Goal: Information Seeking & Learning: Understand process/instructions

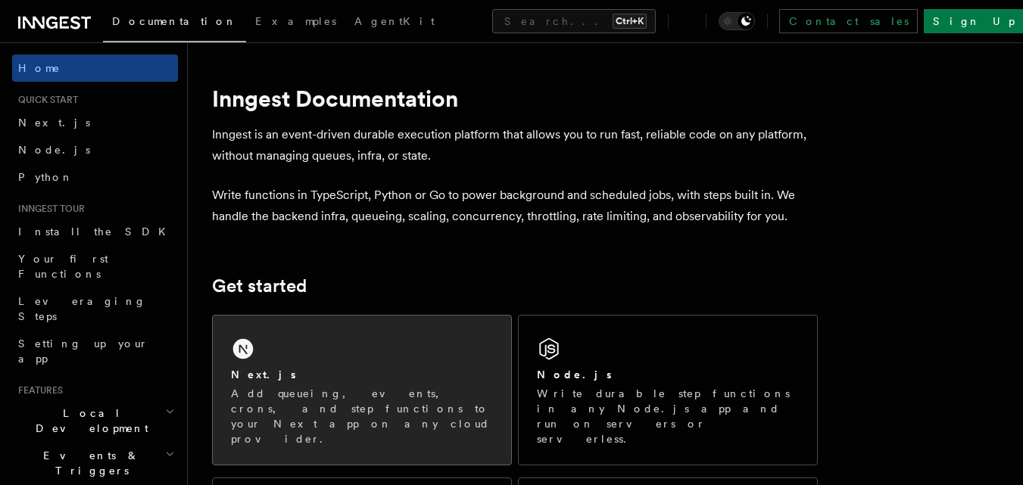
drag, startPoint x: 0, startPoint y: 0, endPoint x: 361, endPoint y: 365, distance: 513.6
click at [361, 365] on div "Next.js Add queueing, events, crons, and step functions to your Next app on any…" at bounding box center [362, 390] width 298 height 149
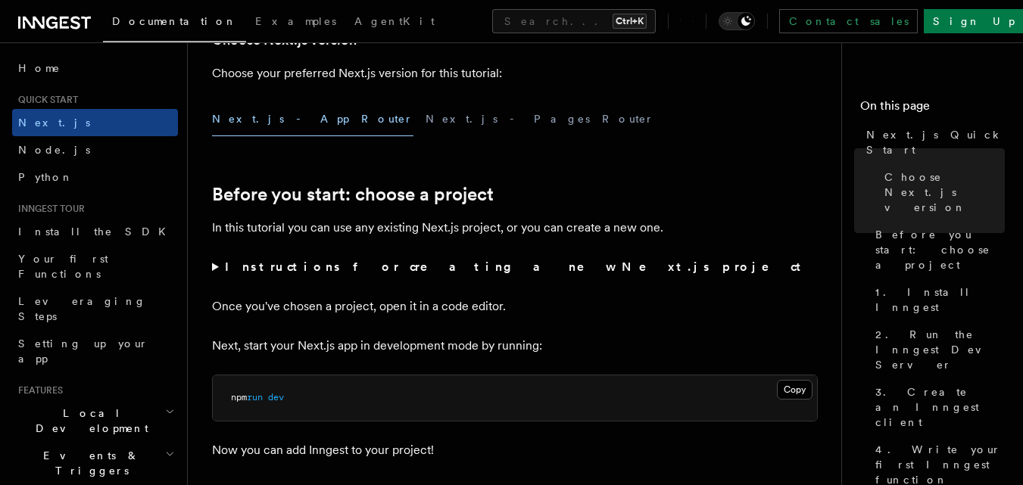
scroll to position [383, 0]
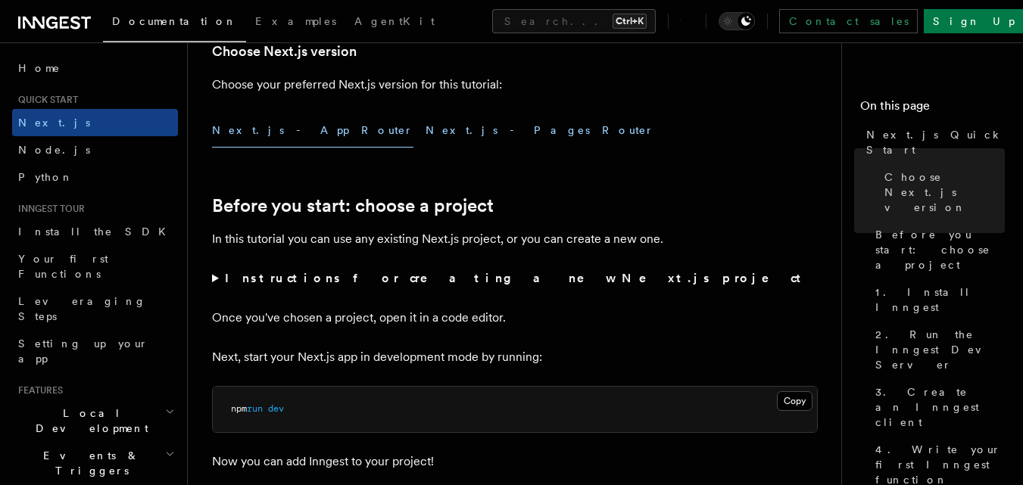
click at [426, 139] on button "Next.js - Pages Router" at bounding box center [540, 131] width 229 height 34
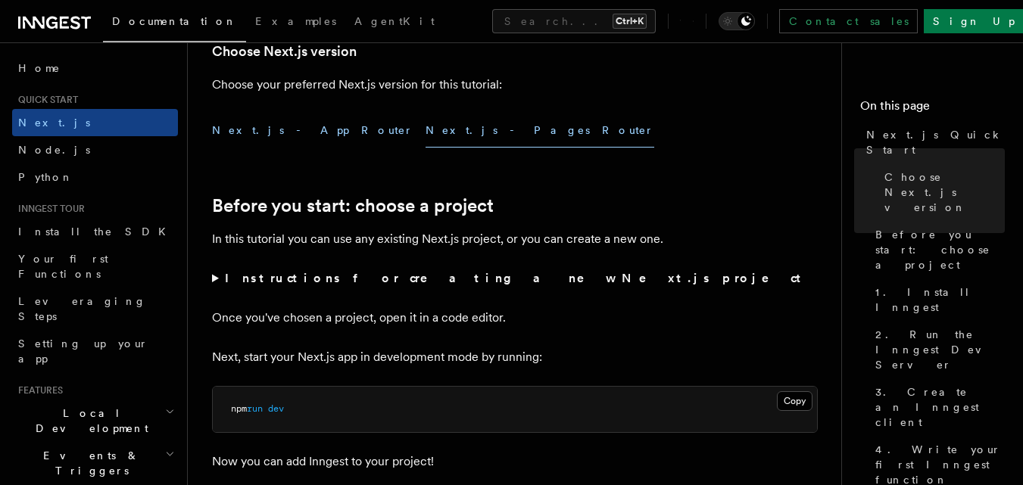
click at [279, 133] on button "Next.js - App Router" at bounding box center [312, 131] width 201 height 34
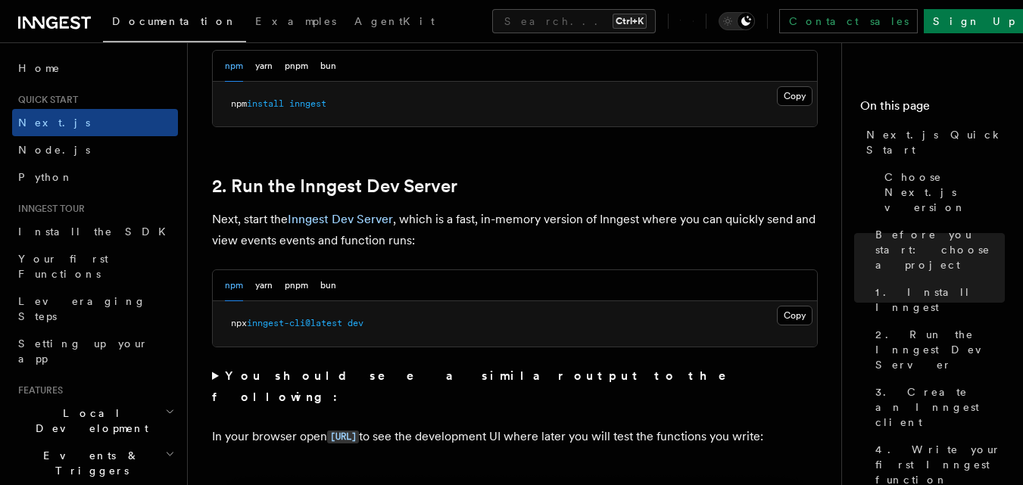
scroll to position [954, 0]
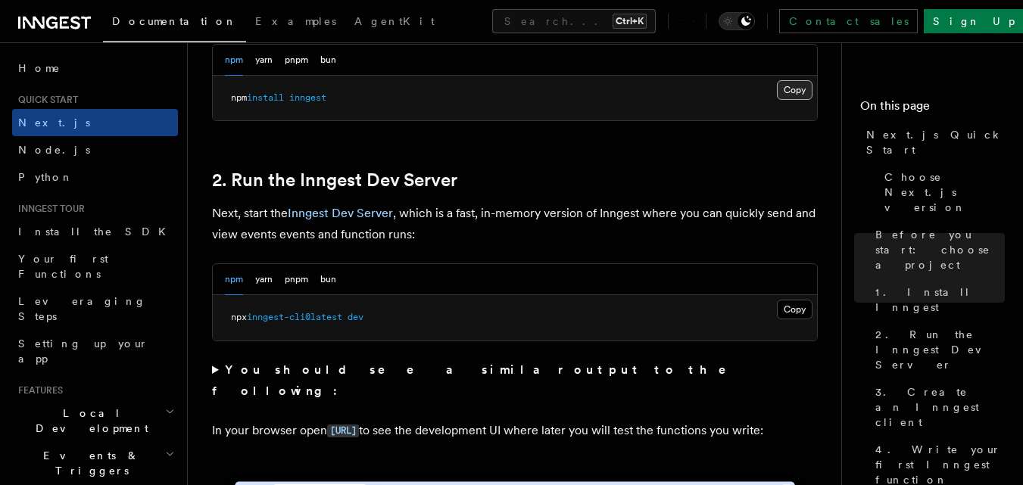
click at [783, 93] on button "Copy Copied" at bounding box center [795, 90] width 36 height 20
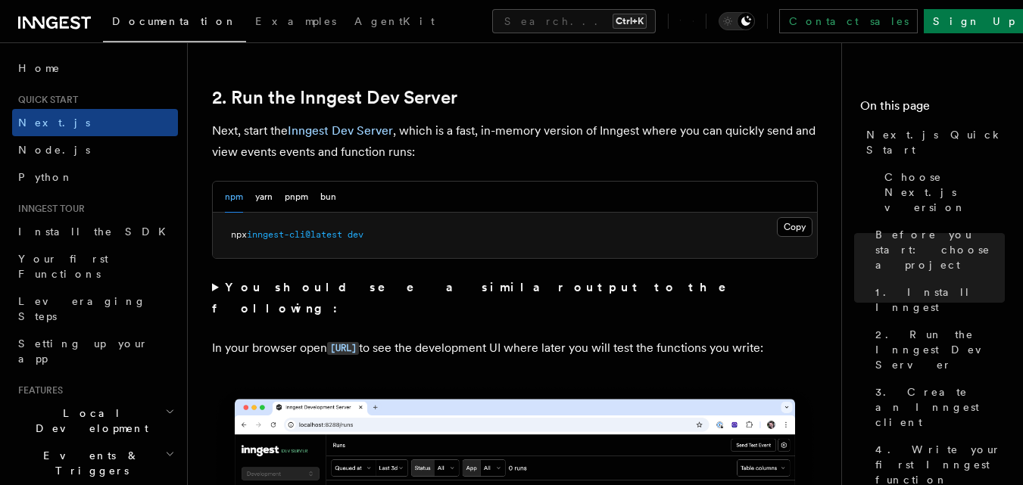
scroll to position [1043, 0]
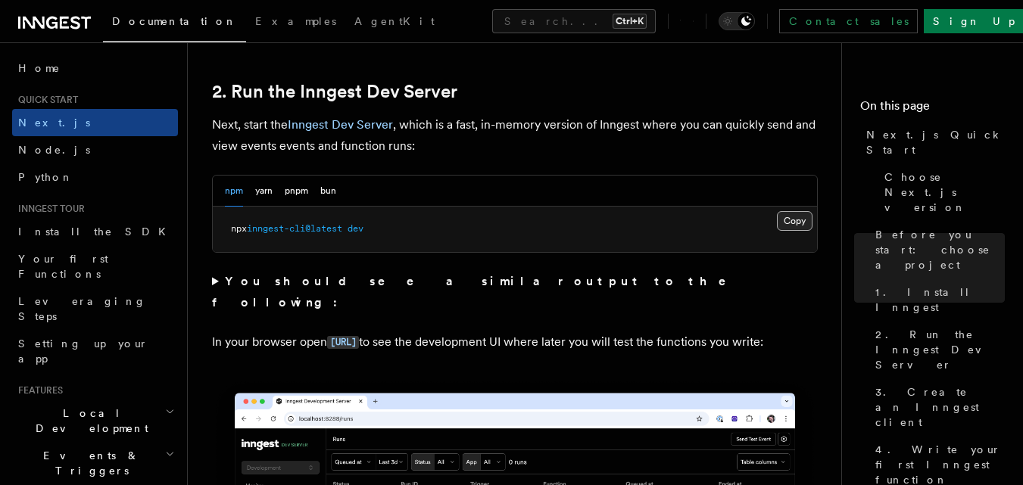
click at [787, 216] on button "Copy Copied" at bounding box center [795, 221] width 36 height 20
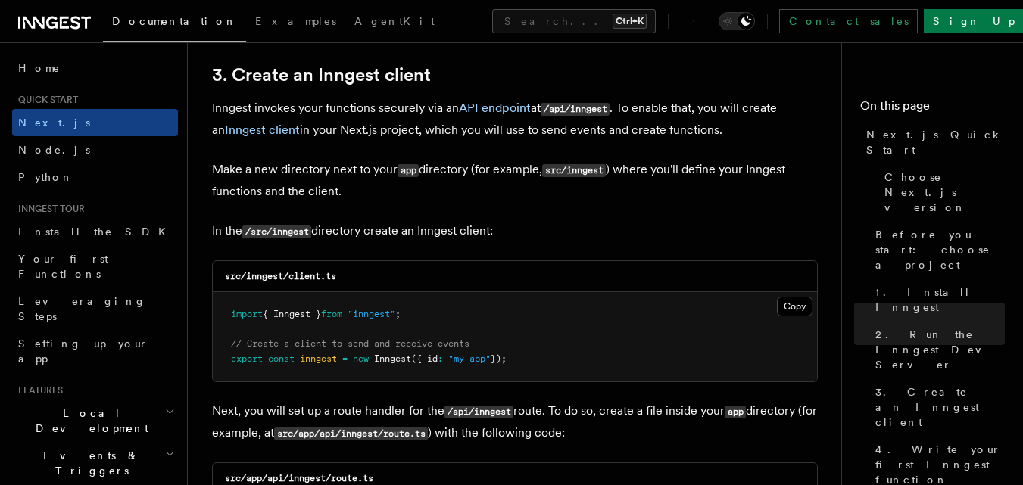
scroll to position [1790, 0]
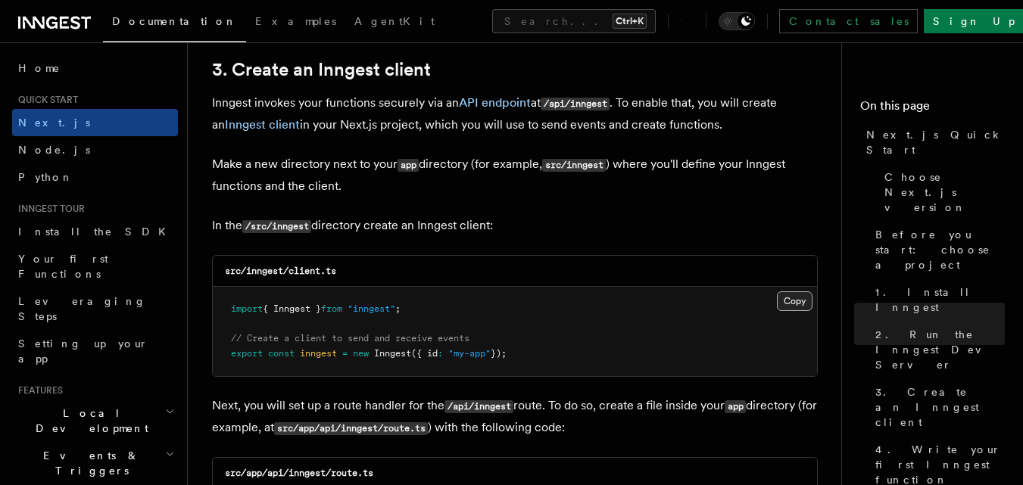
click at [791, 302] on button "Copy Copied" at bounding box center [795, 302] width 36 height 20
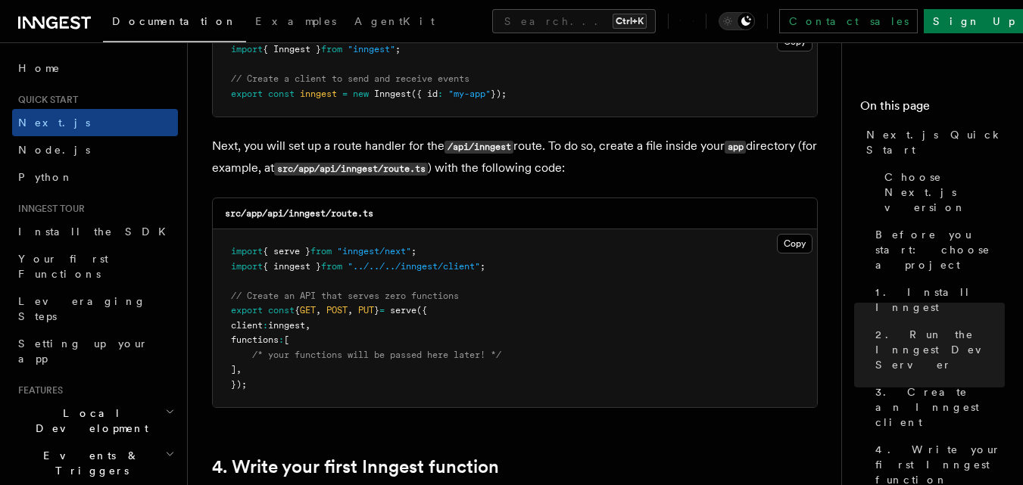
scroll to position [2097, 0]
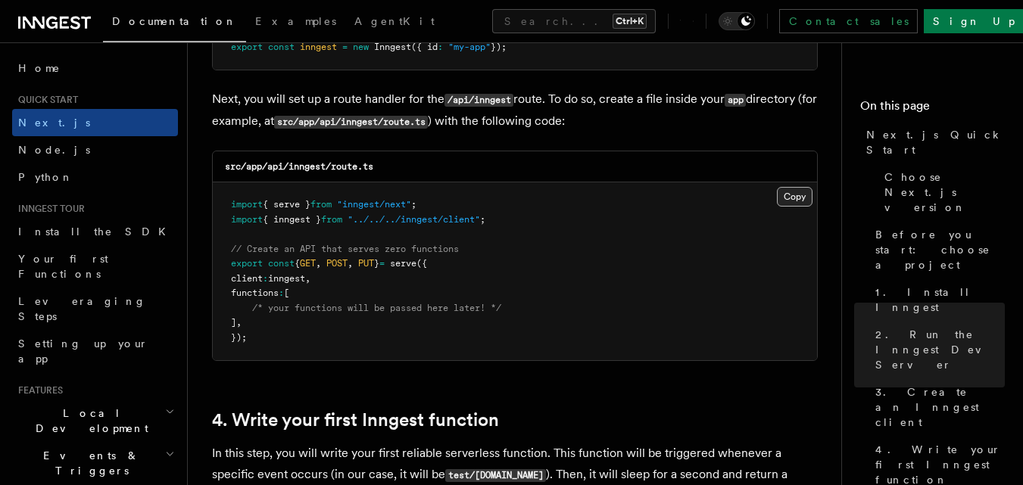
click at [804, 196] on button "Copy Copied" at bounding box center [795, 197] width 36 height 20
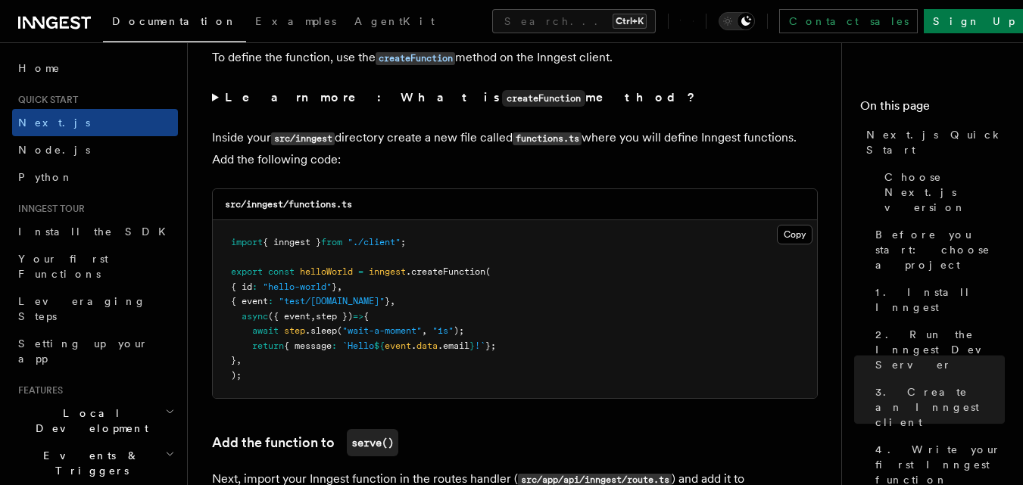
scroll to position [2633, 0]
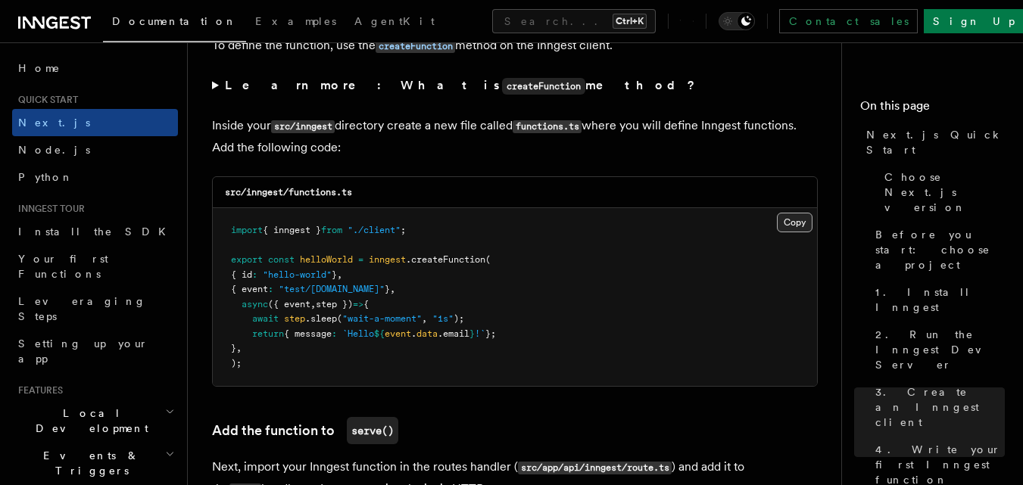
click at [791, 223] on button "Copy Copied" at bounding box center [795, 223] width 36 height 20
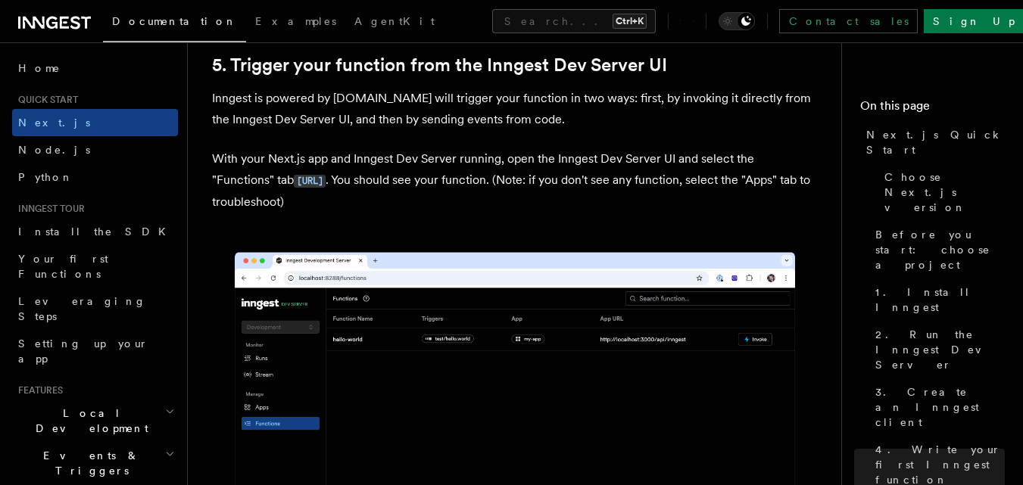
scroll to position [3522, 0]
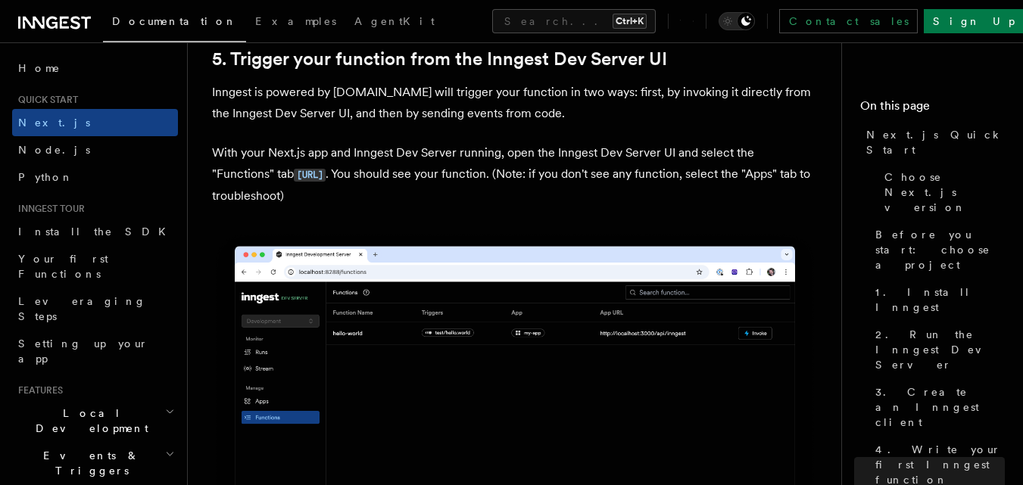
click at [413, 198] on p "With your Next.js app and Inngest Dev Server running, open the Inngest Dev Serv…" at bounding box center [515, 174] width 606 height 64
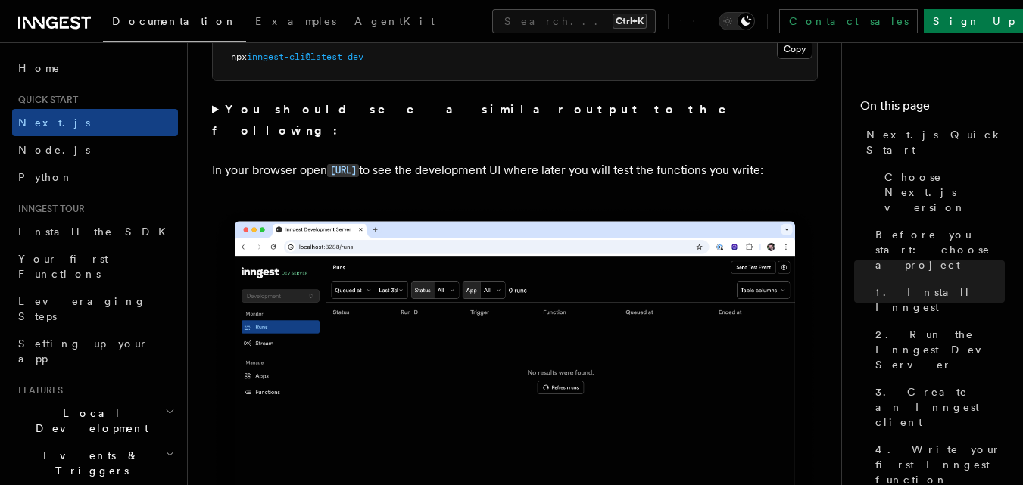
scroll to position [1221, 0]
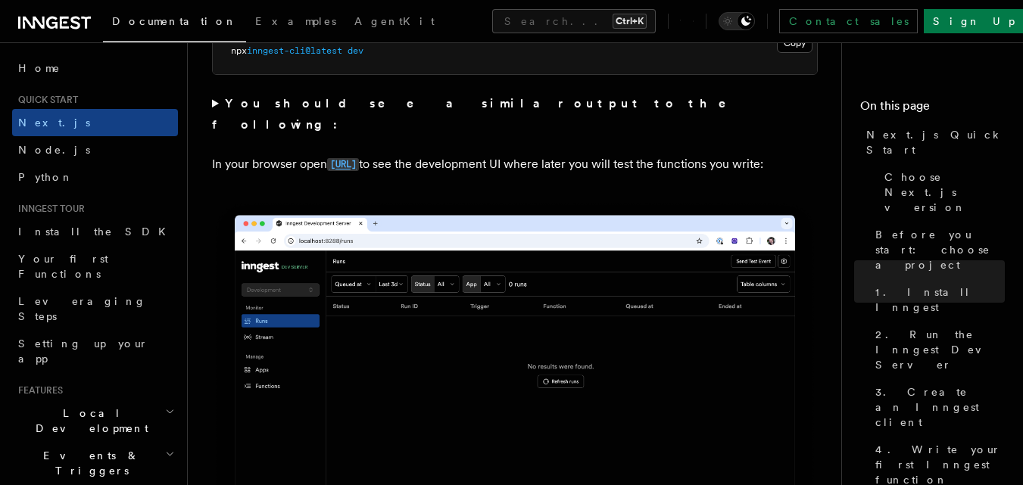
click at [359, 158] on code "http://localhost:8288" at bounding box center [343, 164] width 32 height 13
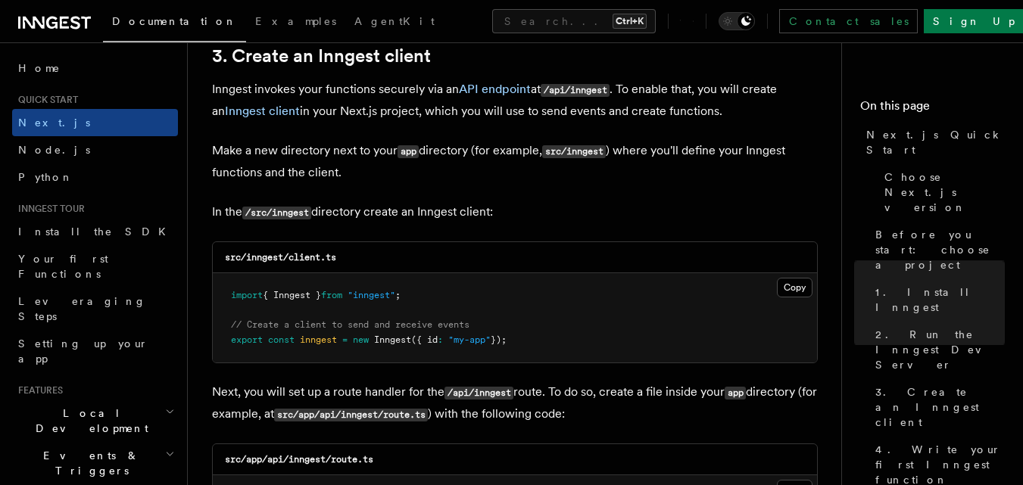
scroll to position [1827, 0]
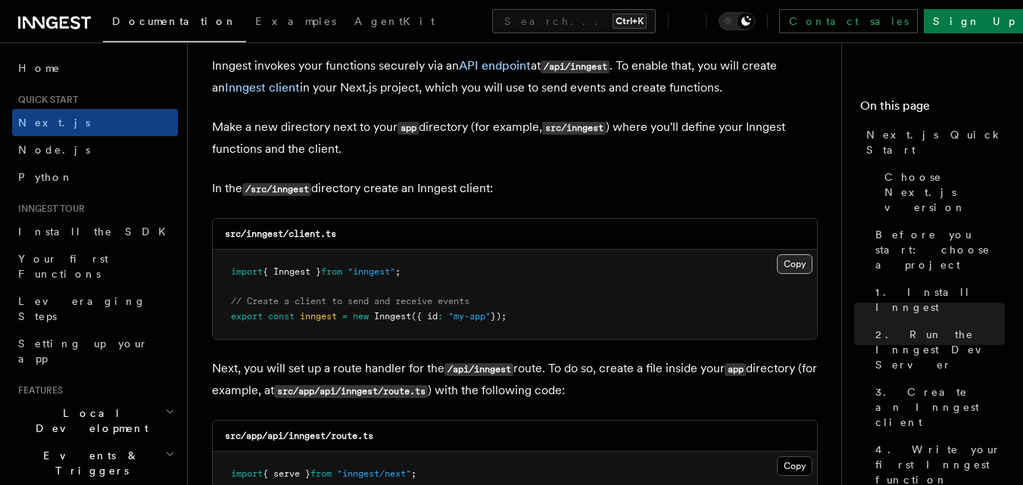
click at [787, 260] on button "Copy Copied" at bounding box center [795, 264] width 36 height 20
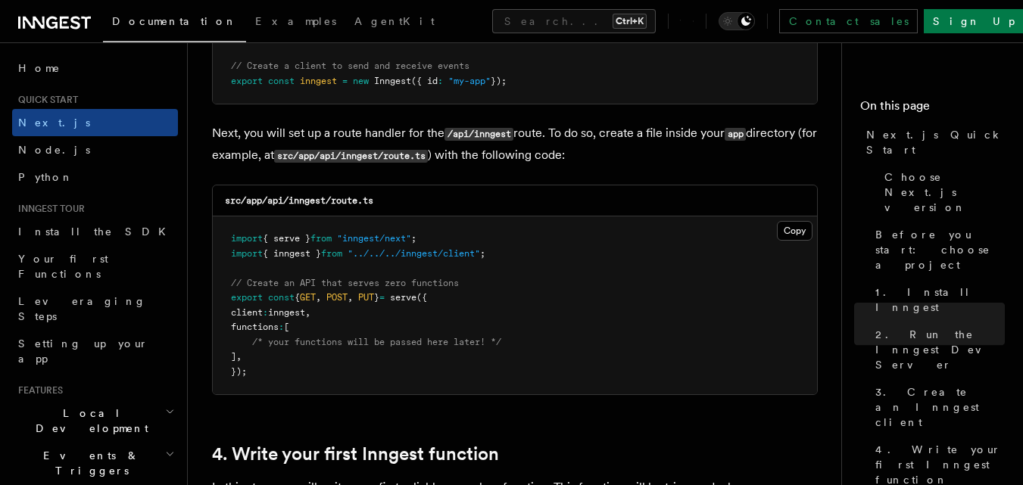
scroll to position [2087, 0]
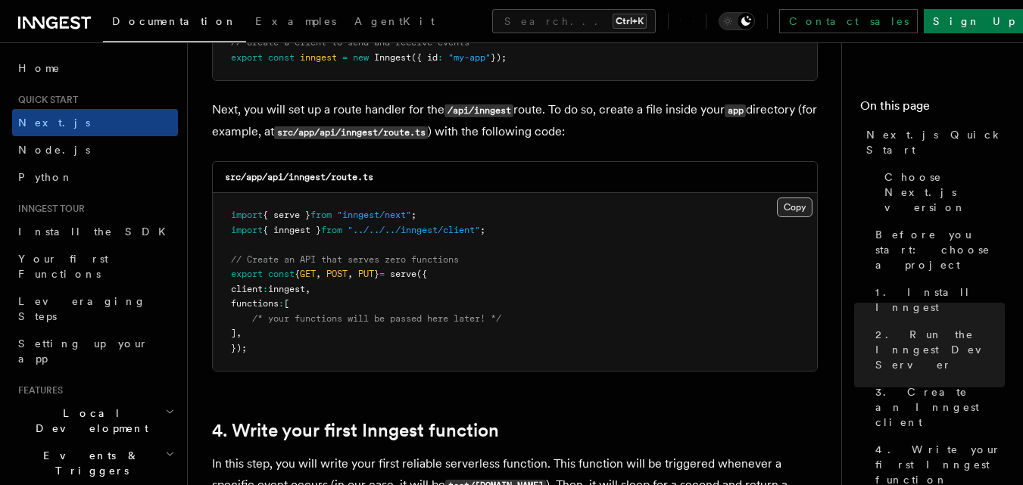
click at [804, 204] on button "Copy Copied" at bounding box center [795, 208] width 36 height 20
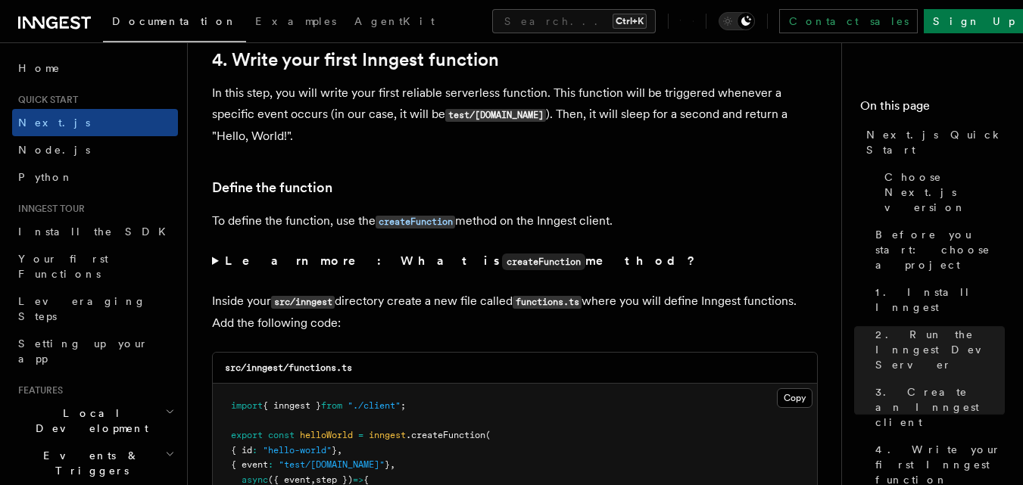
scroll to position [2464, 0]
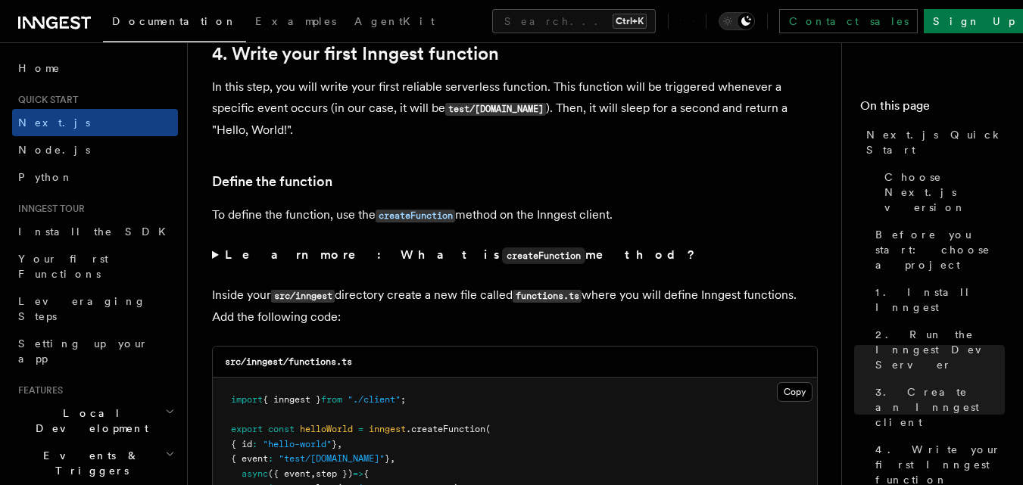
click at [502, 257] on code "createFunction" at bounding box center [543, 256] width 83 height 17
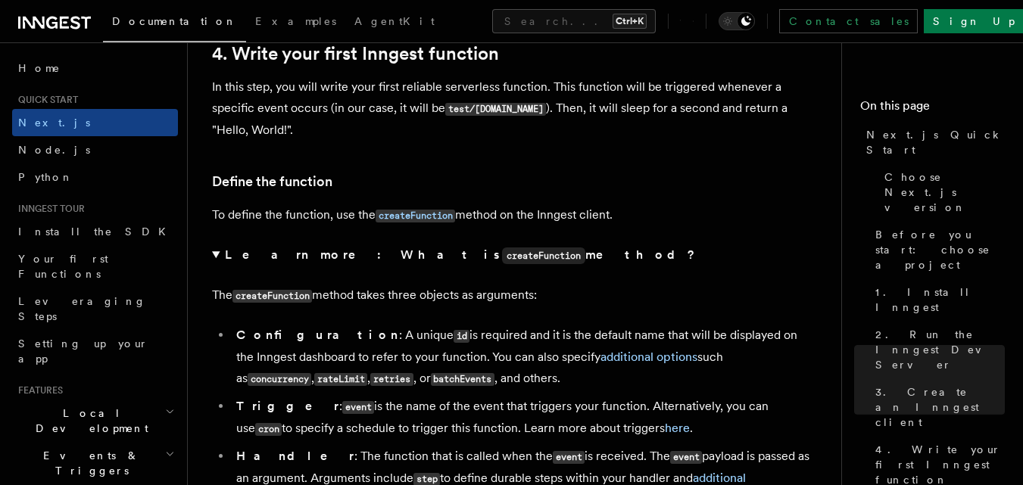
click at [502, 257] on code "createFunction" at bounding box center [543, 256] width 83 height 17
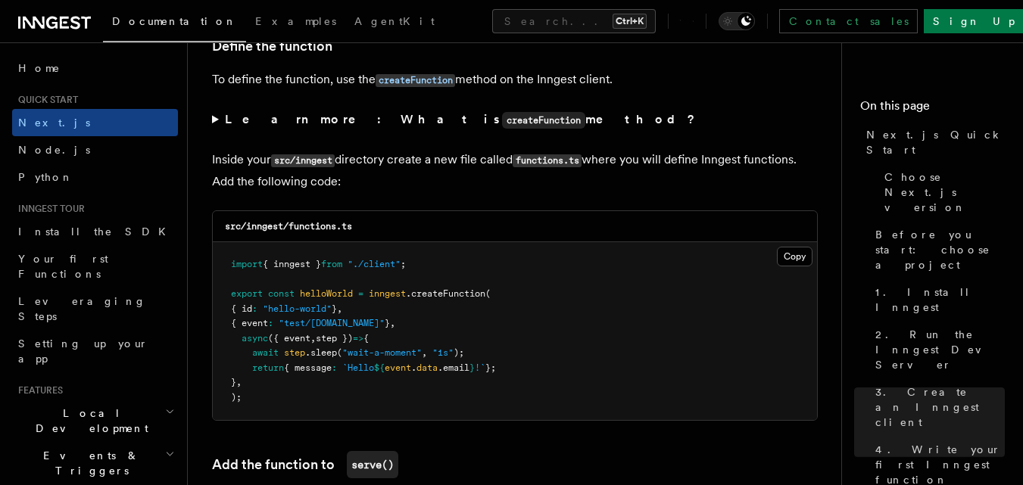
scroll to position [2623, 0]
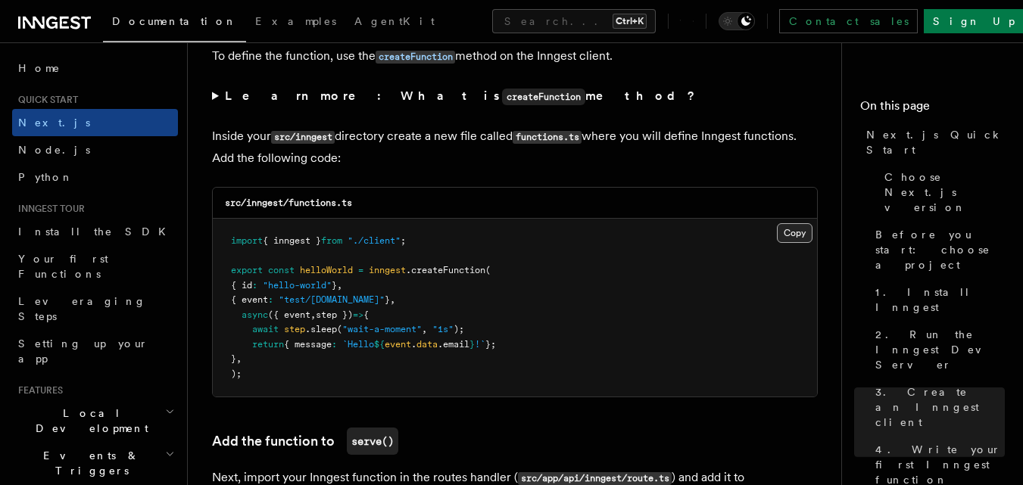
click at [787, 234] on button "Copy Copied" at bounding box center [795, 233] width 36 height 20
click at [795, 236] on button "Copy Copied" at bounding box center [795, 233] width 36 height 20
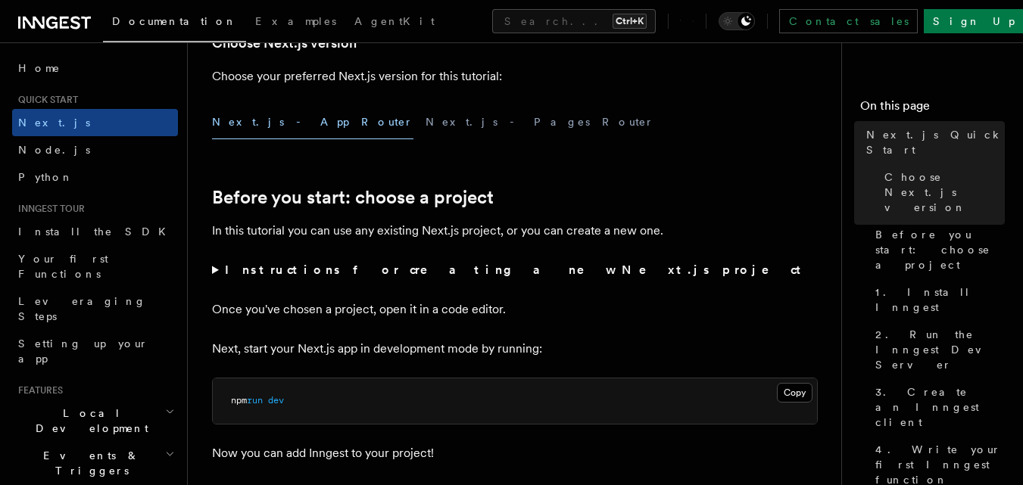
scroll to position [415, 0]
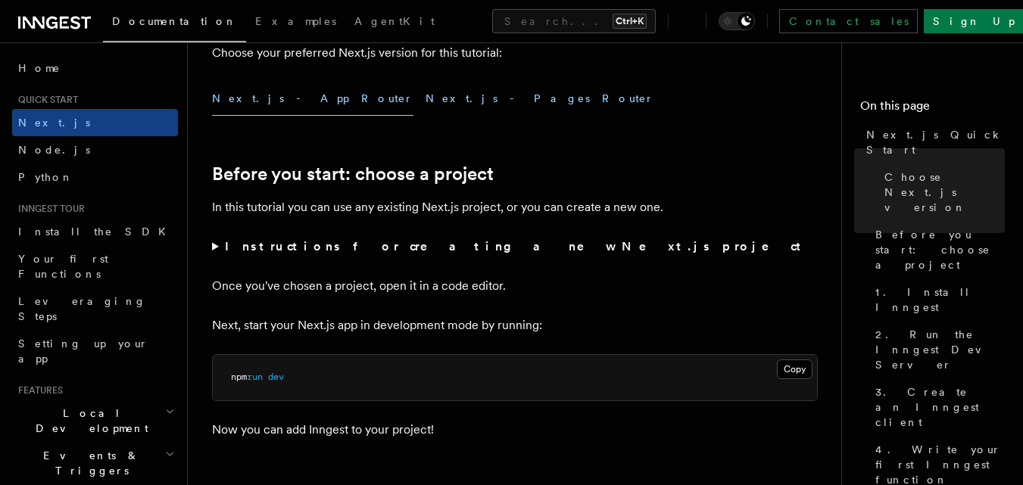
click at [426, 106] on button "Next.js - Pages Router" at bounding box center [540, 99] width 229 height 34
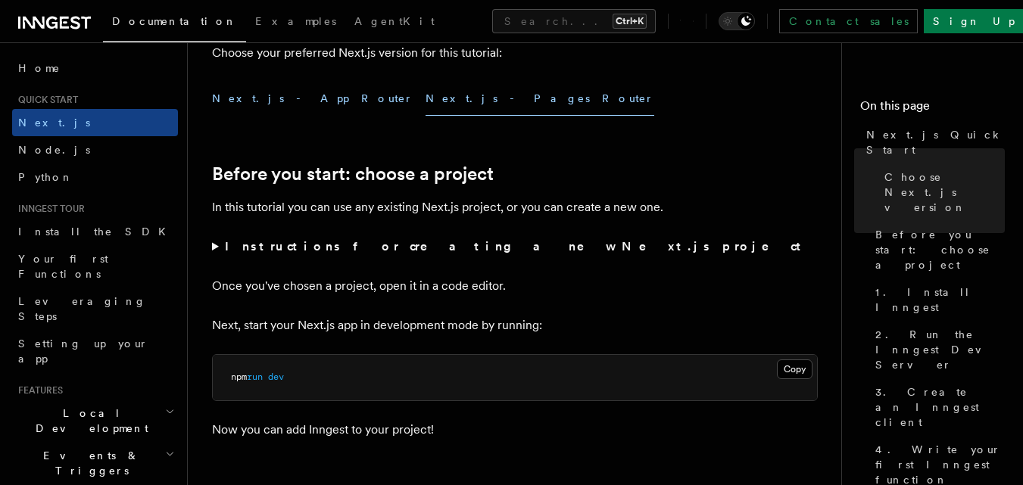
click at [271, 100] on button "Next.js - App Router" at bounding box center [312, 99] width 201 height 34
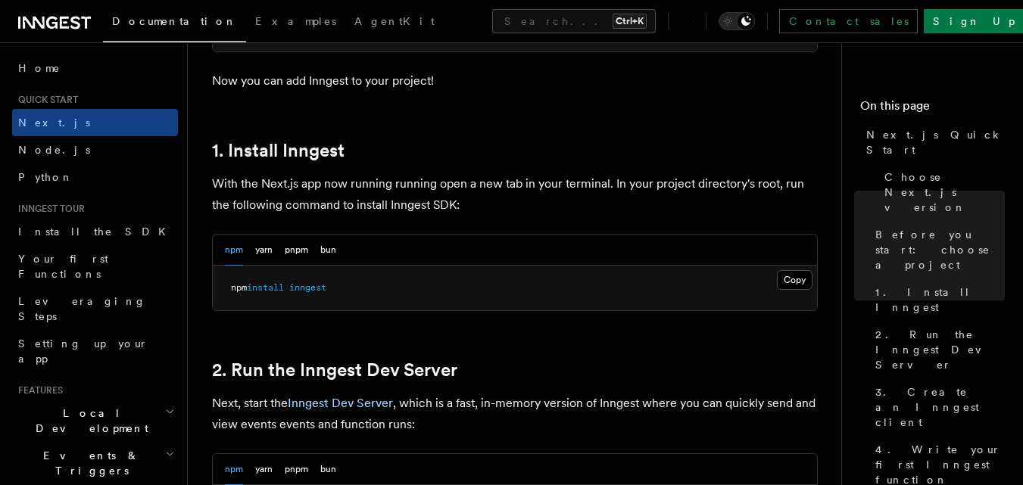
scroll to position [770, 0]
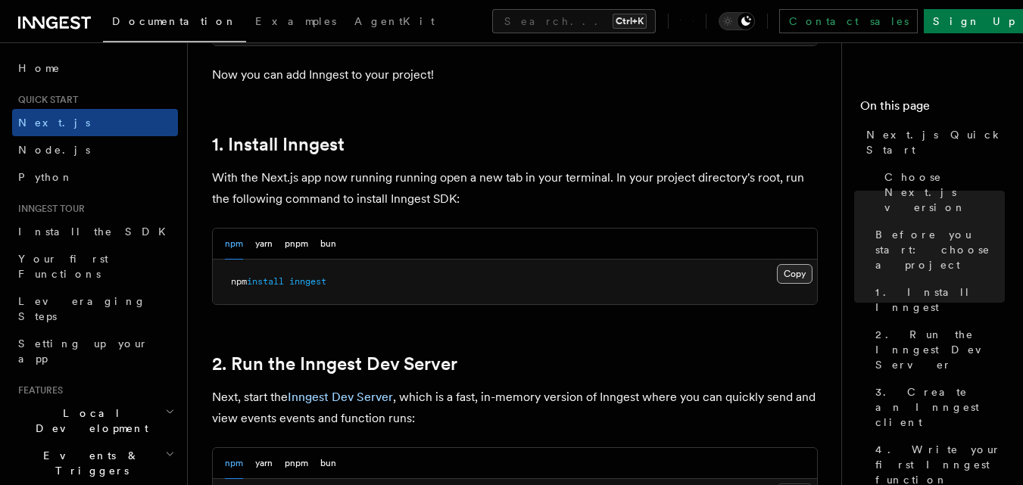
click at [792, 273] on button "Copy Copied" at bounding box center [795, 274] width 36 height 20
click at [735, 20] on icon "Toggle dark mode" at bounding box center [727, 21] width 15 height 15
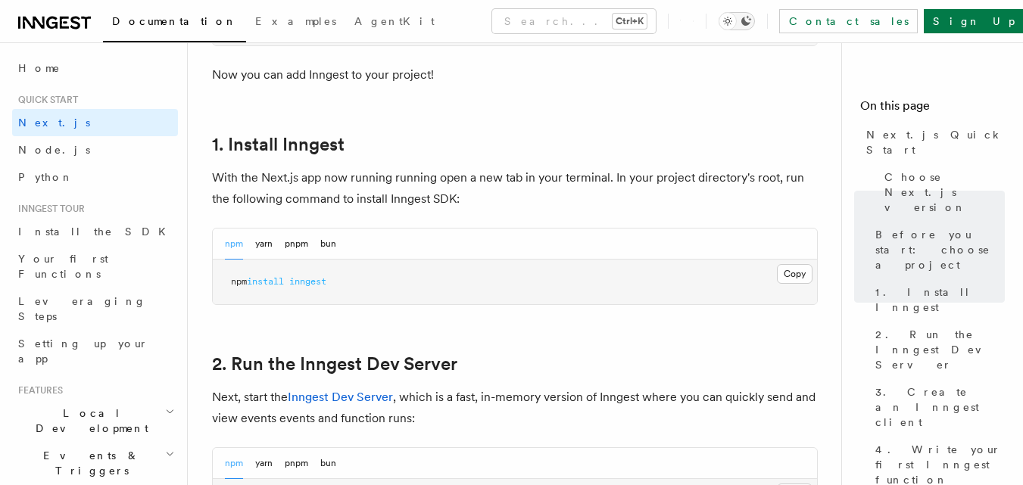
click at [735, 20] on icon "Toggle dark mode" at bounding box center [727, 21] width 15 height 15
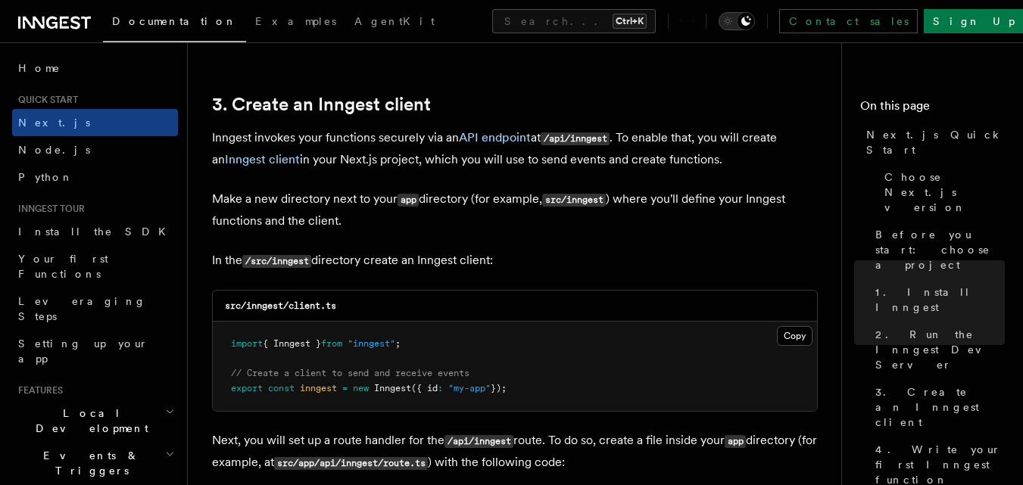
scroll to position [1790, 0]
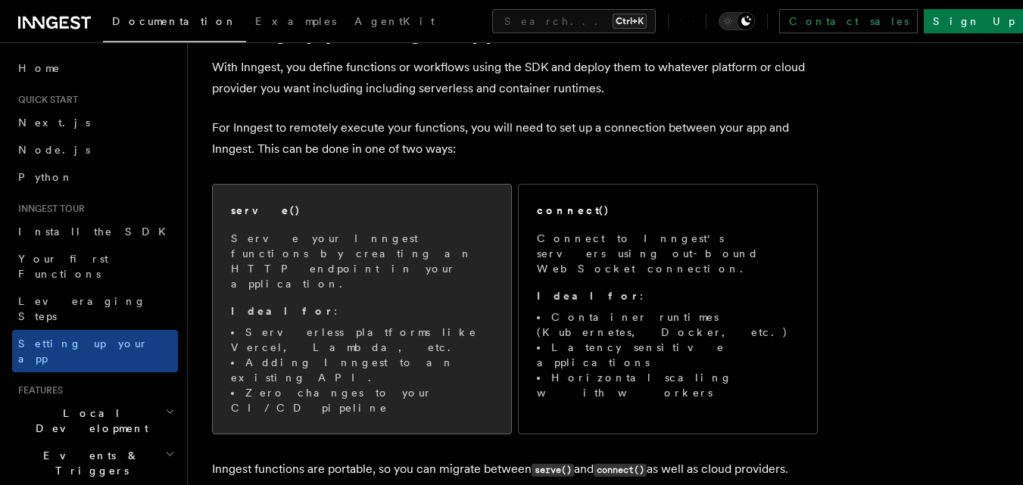
scroll to position [94, 0]
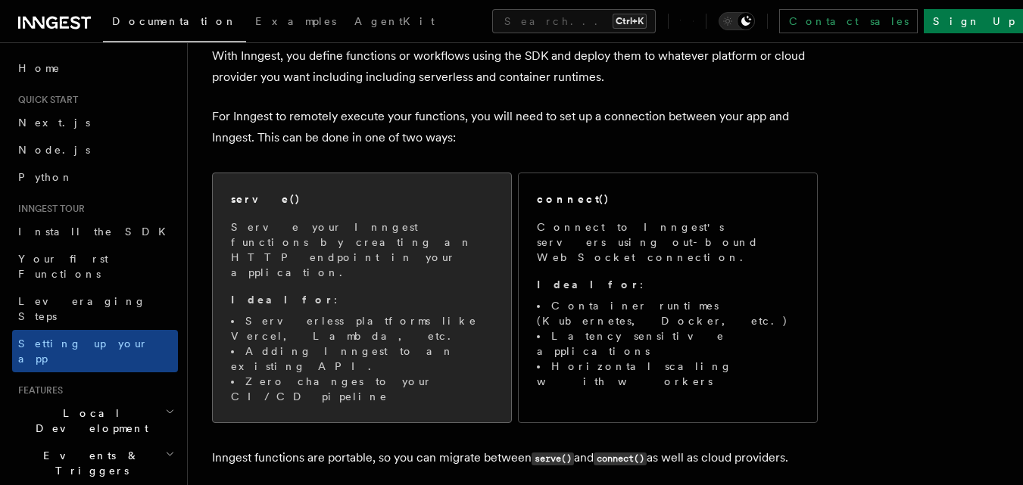
click at [407, 254] on span "Serve your Inngest functions by creating an HTTP endpoint in your application. …" at bounding box center [362, 312] width 262 height 185
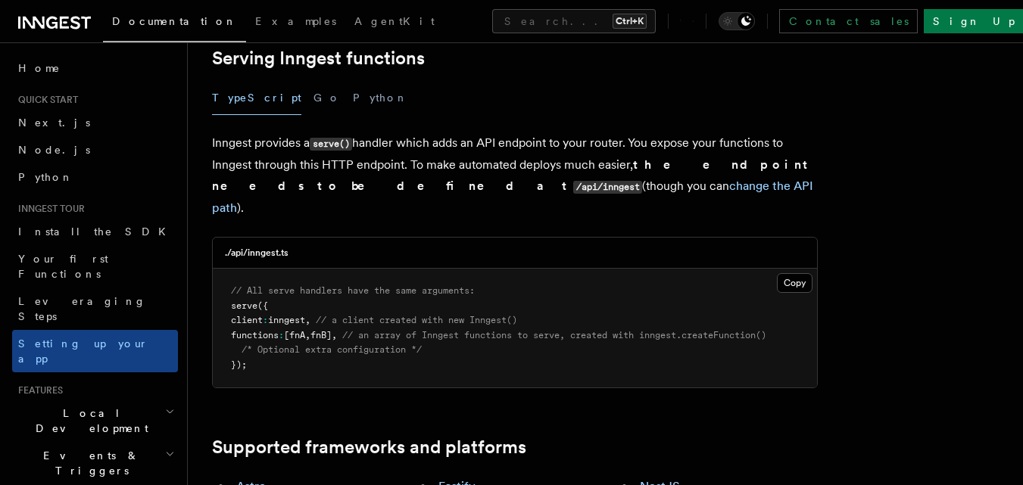
scroll to position [552, 0]
